Goal: Find contact information: Find contact information

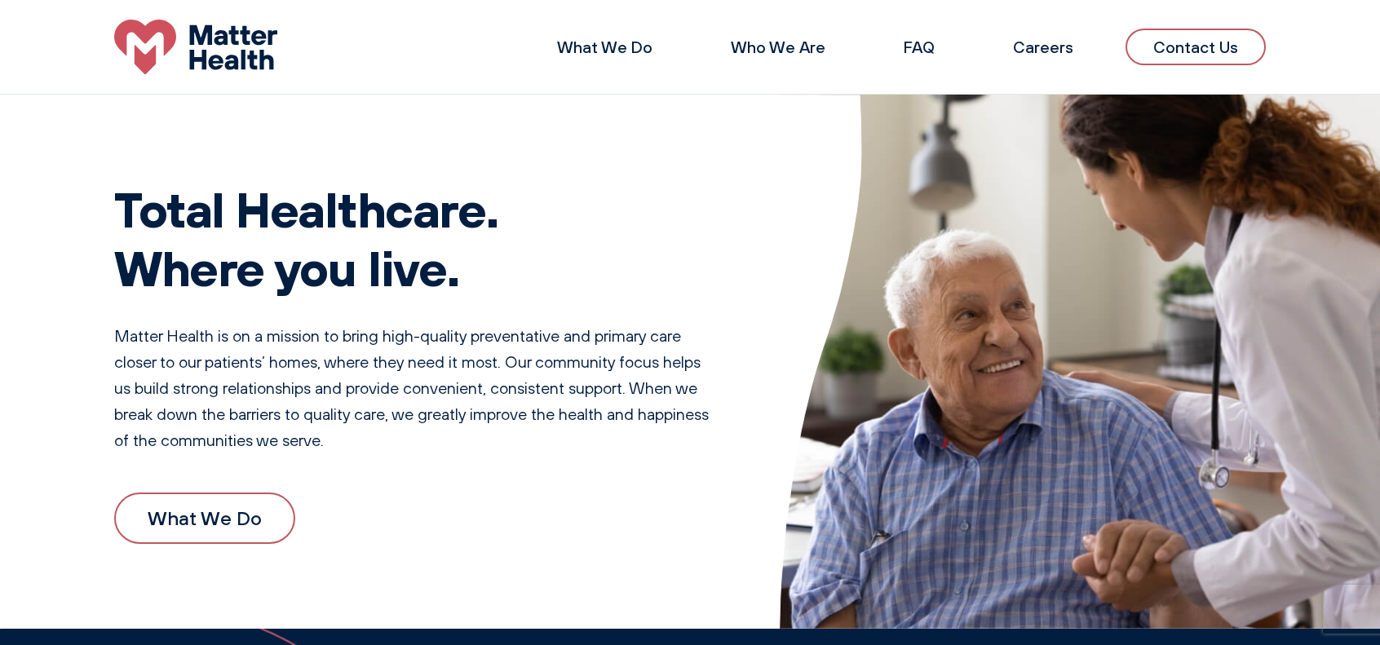
click at [1198, 54] on link "Contact Us" at bounding box center [1196, 47] width 140 height 37
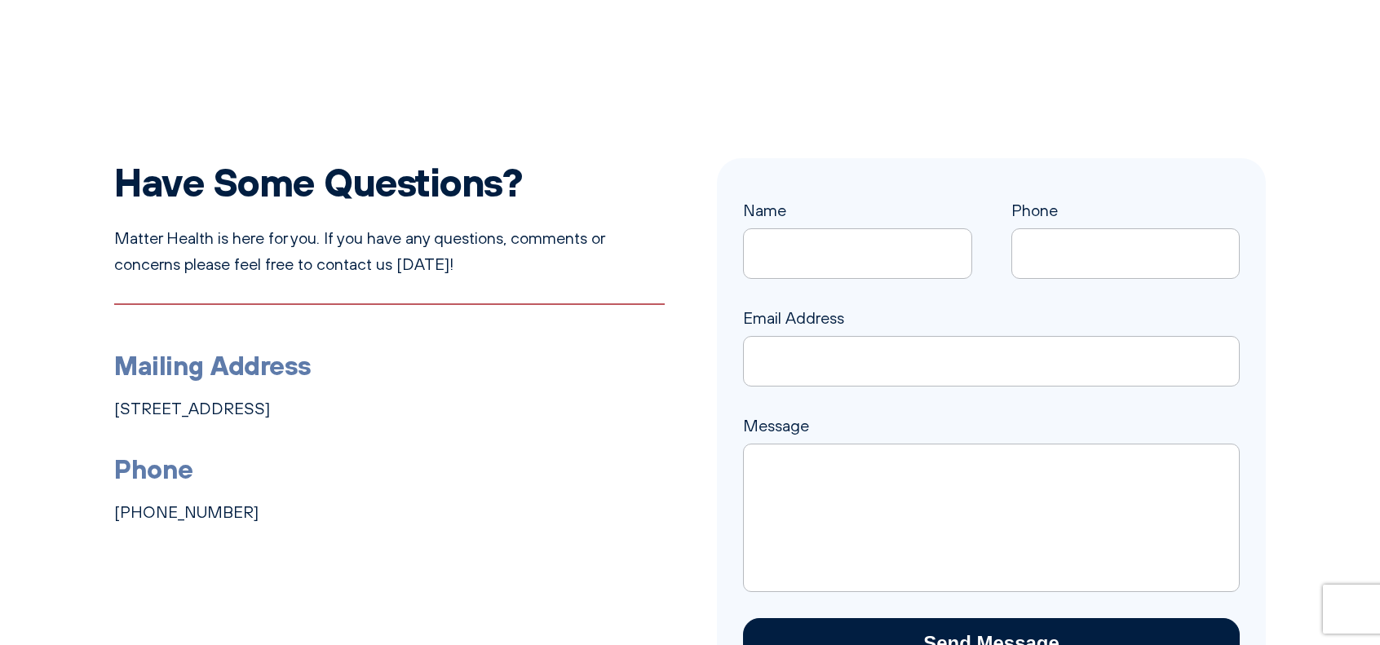
scroll to position [82, 0]
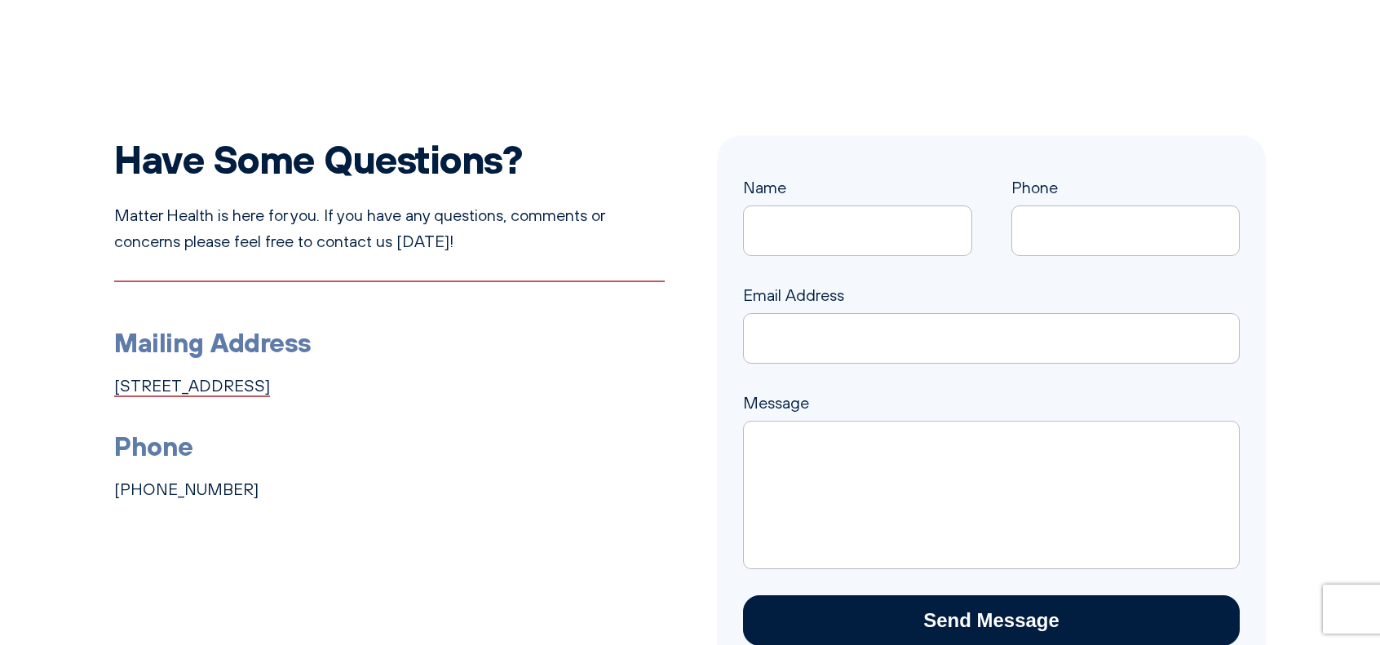
drag, startPoint x: 516, startPoint y: 384, endPoint x: 141, endPoint y: 379, distance: 375.2
click at [93, 391] on div "Have Some Questions? Matter Health is here for you. If you have any questions, …" at bounding box center [690, 403] width 1380 height 537
copy link "[STREET_ADDRESS]"
